Goal: Find specific page/section: Find specific page/section

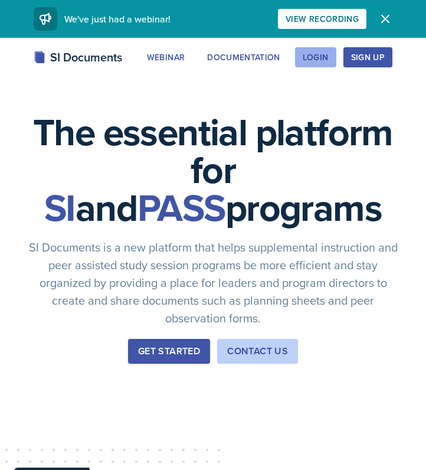
click at [317, 64] on button "Login" at bounding box center [315, 57] width 41 height 20
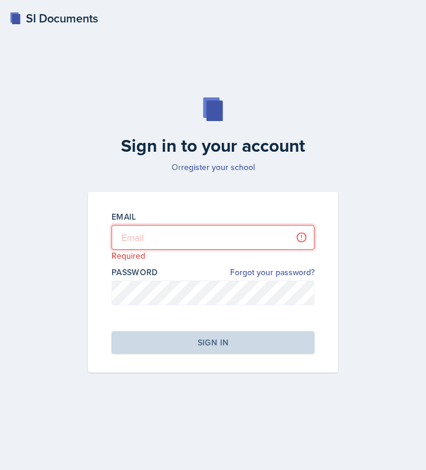
type input "[EMAIL_ADDRESS][DOMAIN_NAME]"
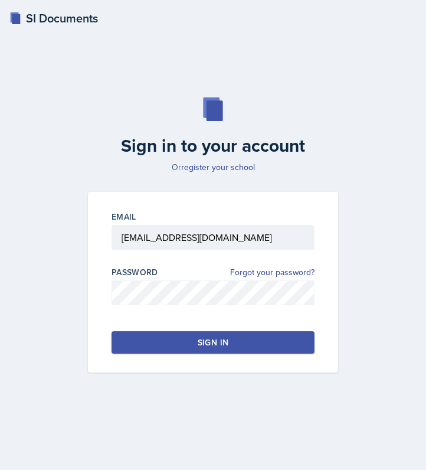
click at [161, 341] on button "Sign in" at bounding box center [213, 342] width 203 height 22
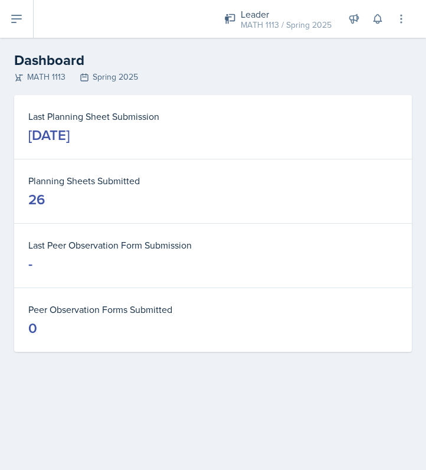
click at [17, 16] on icon at bounding box center [16, 18] width 9 height 7
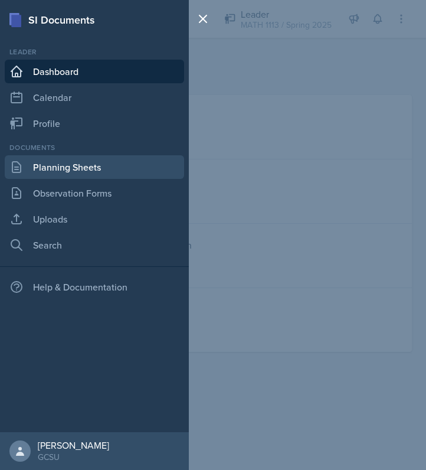
click at [57, 157] on link "Planning Sheets" at bounding box center [95, 167] width 180 height 24
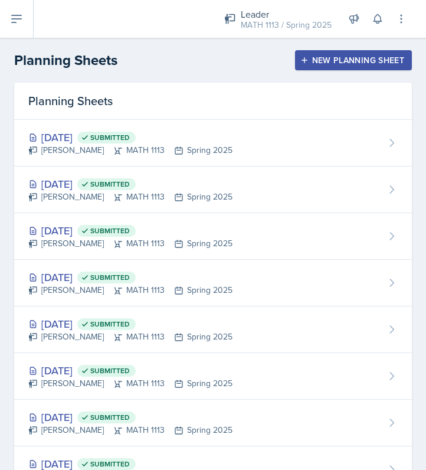
click at [26, 24] on button at bounding box center [17, 19] width 34 height 38
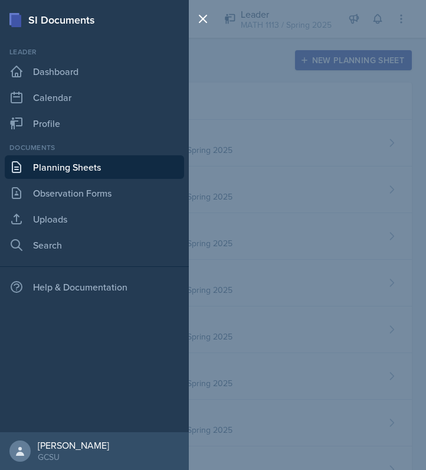
click at [252, 86] on div "SI Documents Leader Dashboard Calendar Profile Documents Planning Sheets Observ…" at bounding box center [213, 235] width 426 height 470
